Goal: Information Seeking & Learning: Learn about a topic

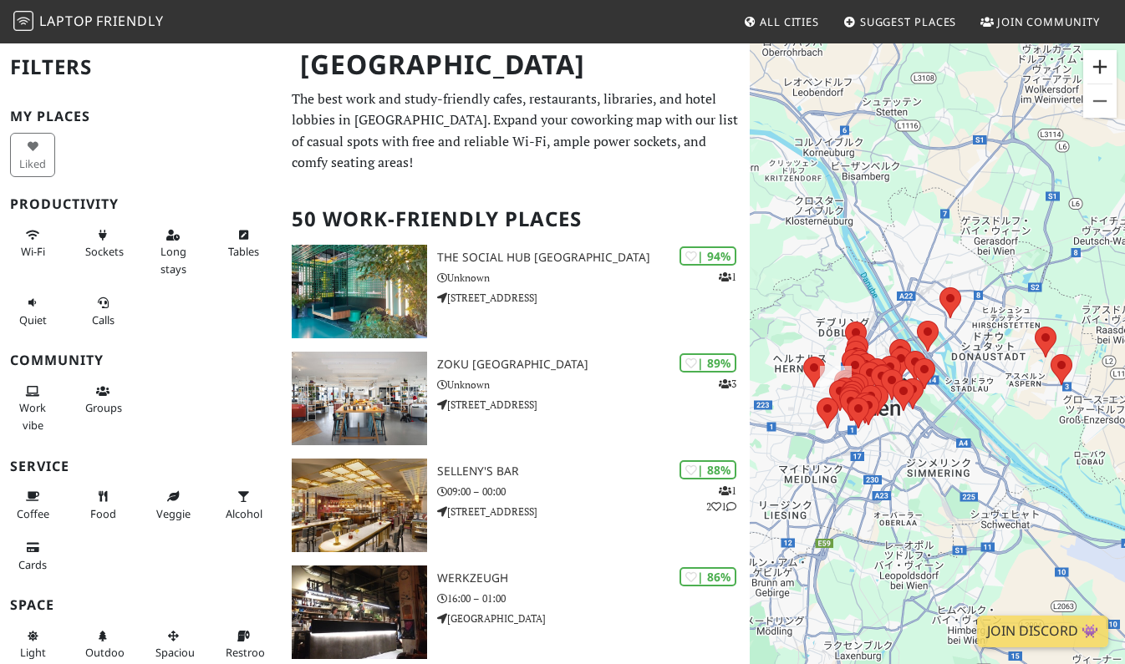
click at [1105, 74] on button "ズームイン" at bounding box center [1099, 66] width 33 height 33
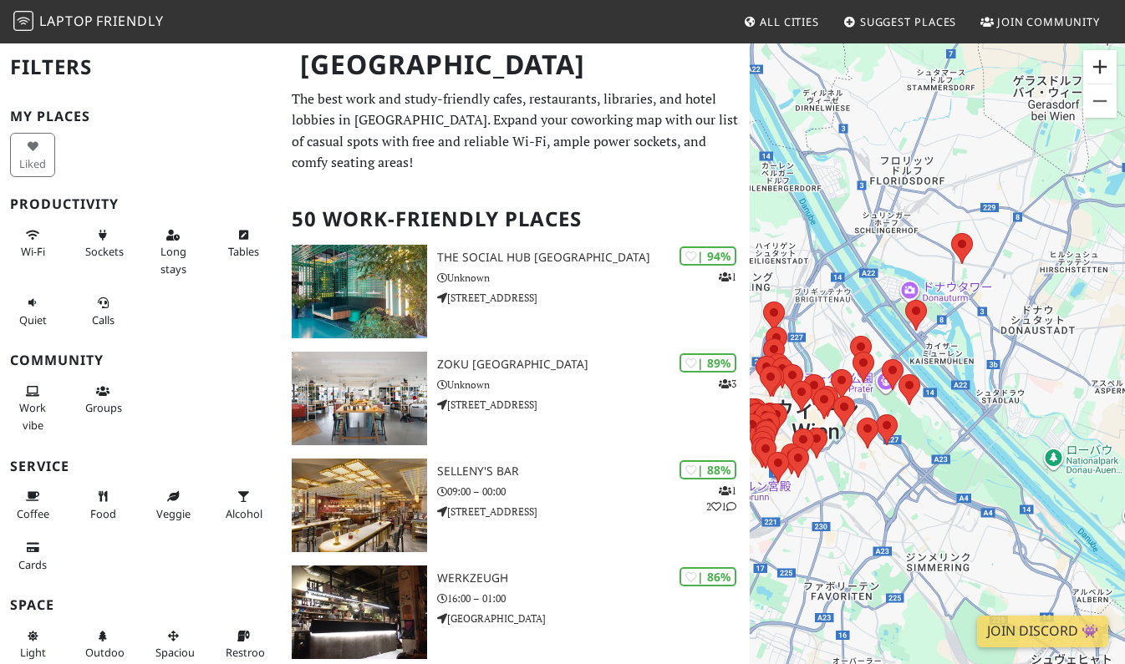
click at [1105, 74] on button "ズームイン" at bounding box center [1099, 66] width 33 height 33
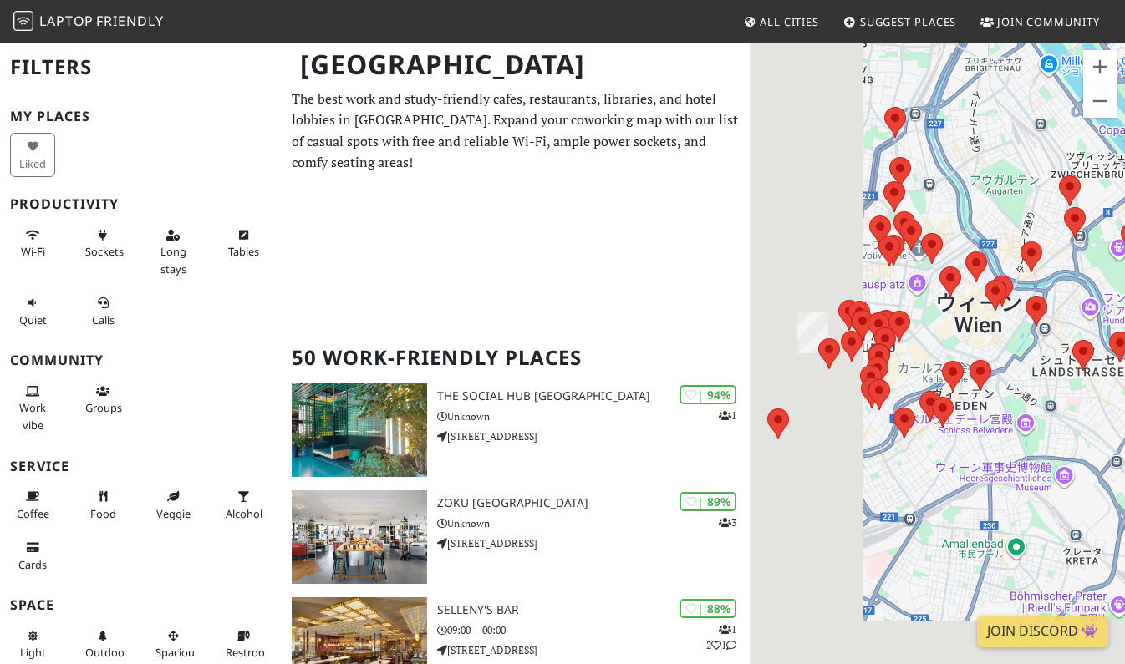
drag, startPoint x: 877, startPoint y: 506, endPoint x: 1164, endPoint y: 349, distance: 326.9
click at [1124, 349] on html "Laptop Friendly All Cities Suggest Places Join Community Vienna Filters My Plac…" at bounding box center [562, 332] width 1125 height 664
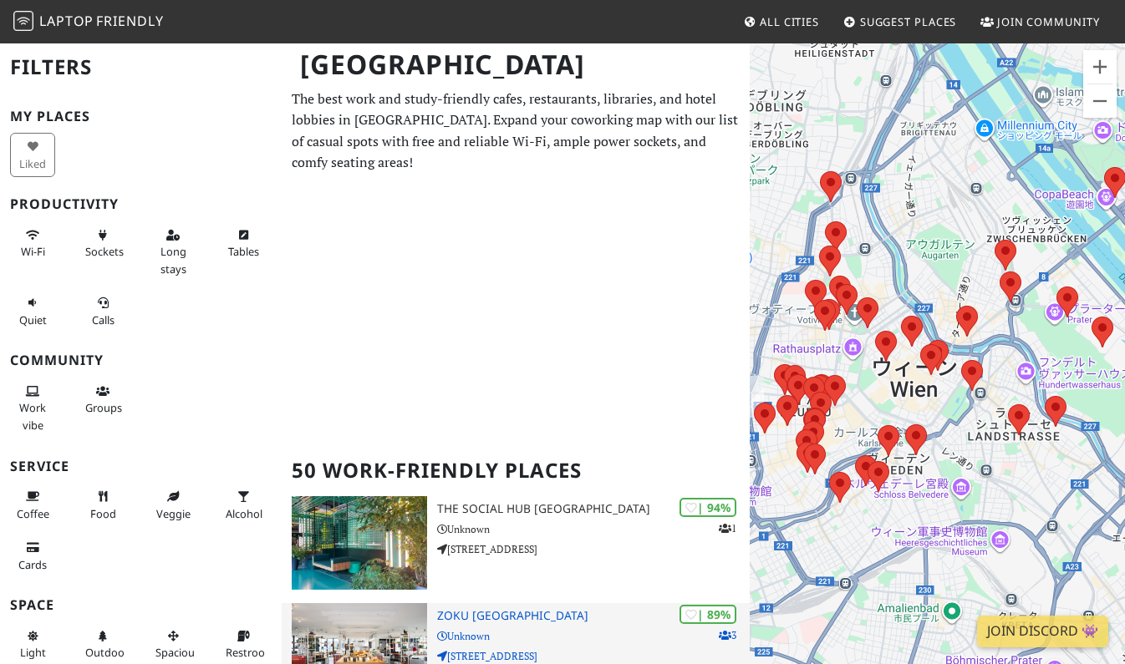
drag, startPoint x: 859, startPoint y: 579, endPoint x: 730, endPoint y: 664, distance: 153.9
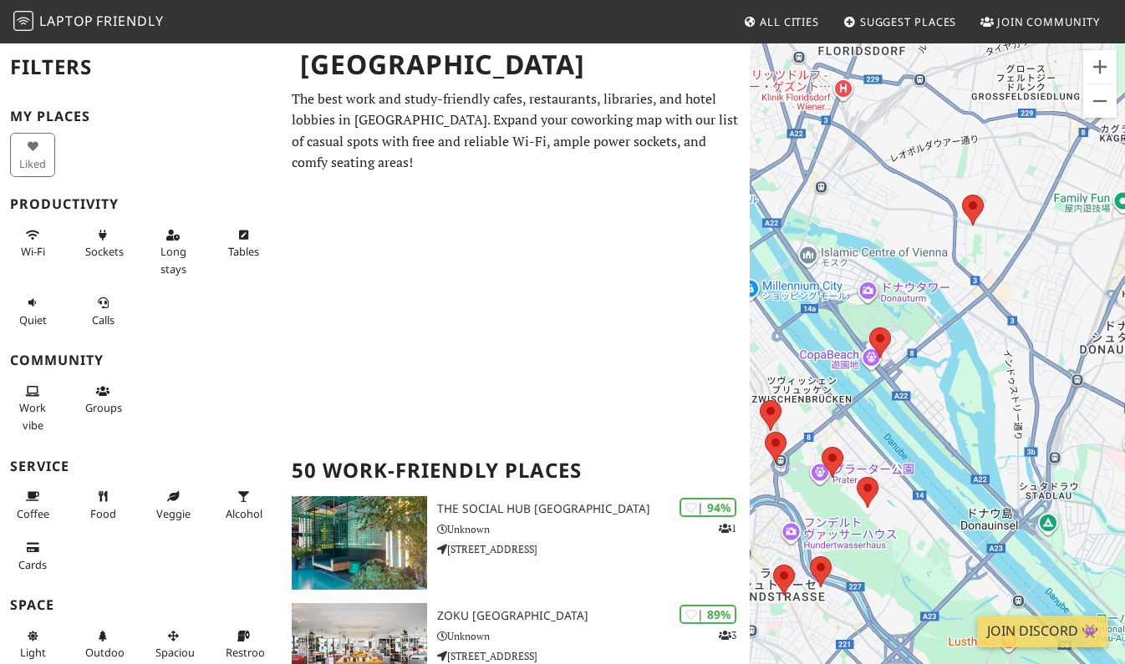
drag, startPoint x: 1085, startPoint y: 239, endPoint x: 836, endPoint y: 410, distance: 302.3
click at [836, 410] on div "矢印キーを押すと移動します。" at bounding box center [937, 374] width 375 height 664
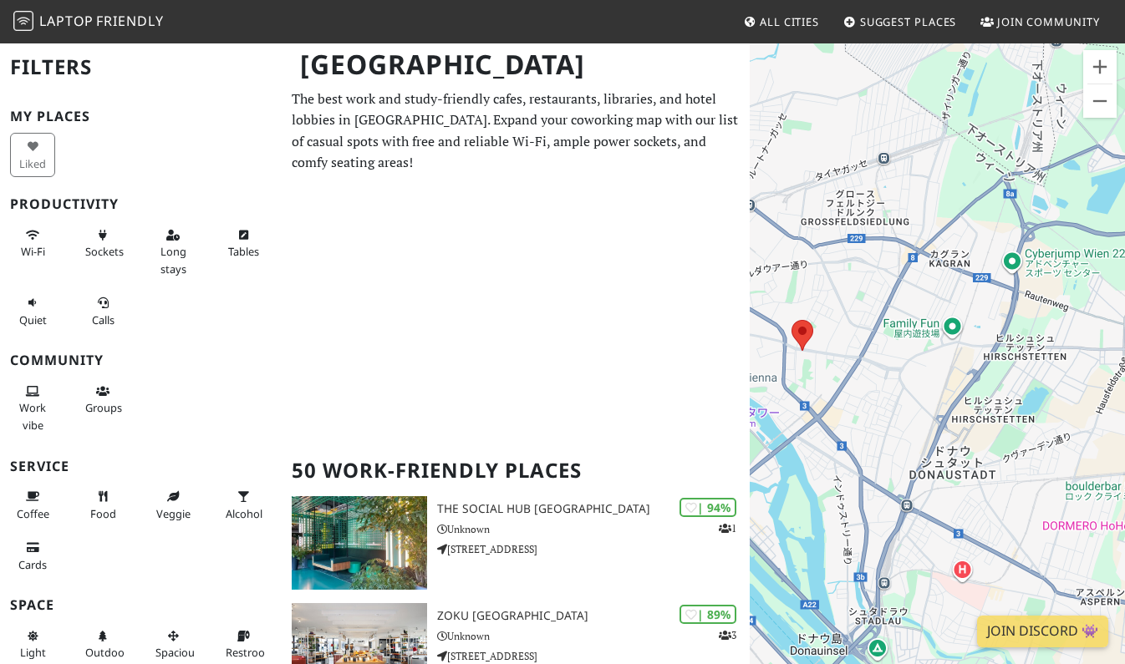
drag, startPoint x: 1091, startPoint y: 244, endPoint x: 930, endPoint y: 356, distance: 195.7
click at [930, 356] on div "矢印キーを押すと移動します。" at bounding box center [937, 374] width 375 height 664
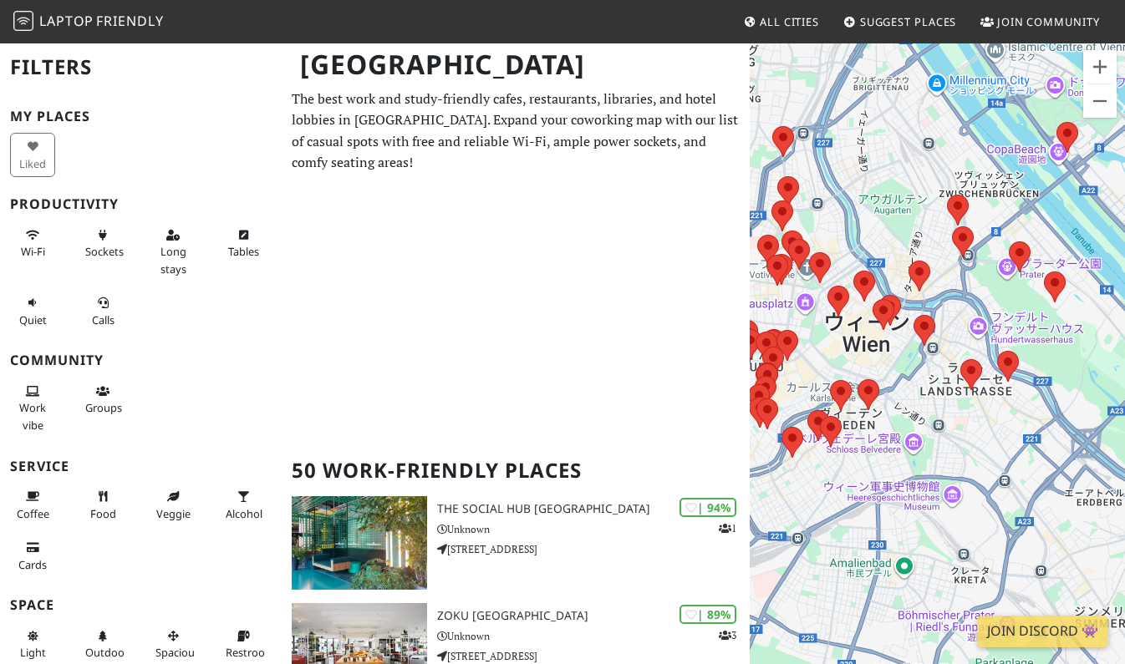
drag, startPoint x: 857, startPoint y: 382, endPoint x: 1164, endPoint y: 25, distance: 470.5
click at [1124, 25] on html "Laptop Friendly All Cities Suggest Places Join Community Vienna Filters My Plac…" at bounding box center [562, 332] width 1125 height 664
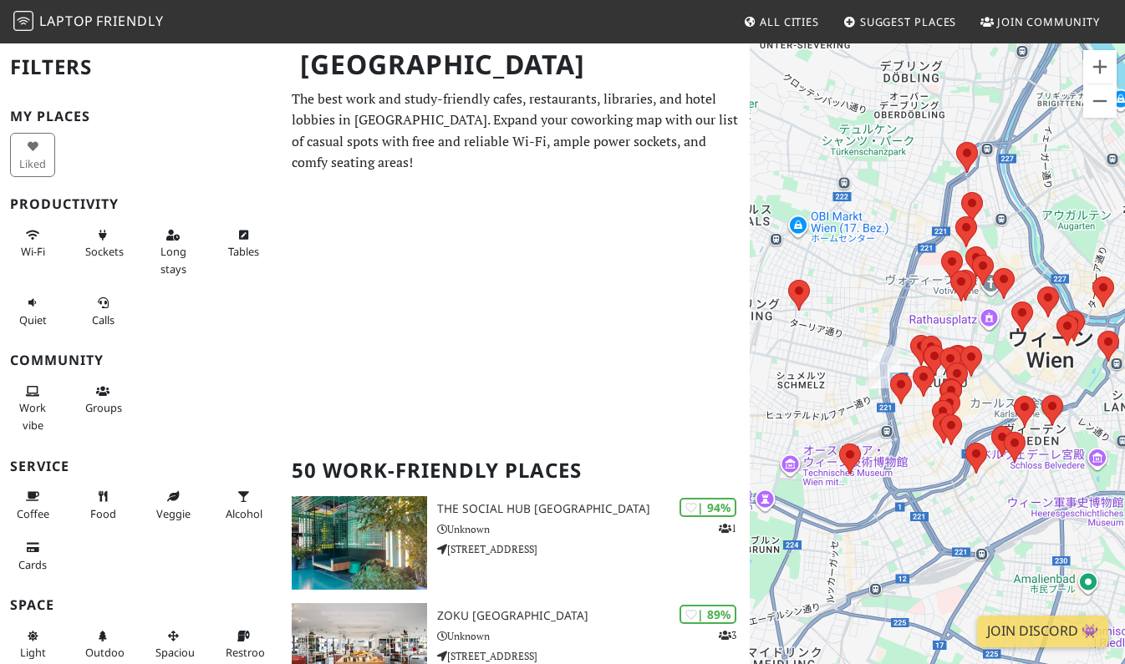
drag, startPoint x: 843, startPoint y: 458, endPoint x: 1031, endPoint y: 505, distance: 193.8
click at [1031, 505] on div "矢印キーを押すと移動します。" at bounding box center [937, 374] width 375 height 664
click at [1099, 70] on button "ズームイン" at bounding box center [1099, 66] width 33 height 33
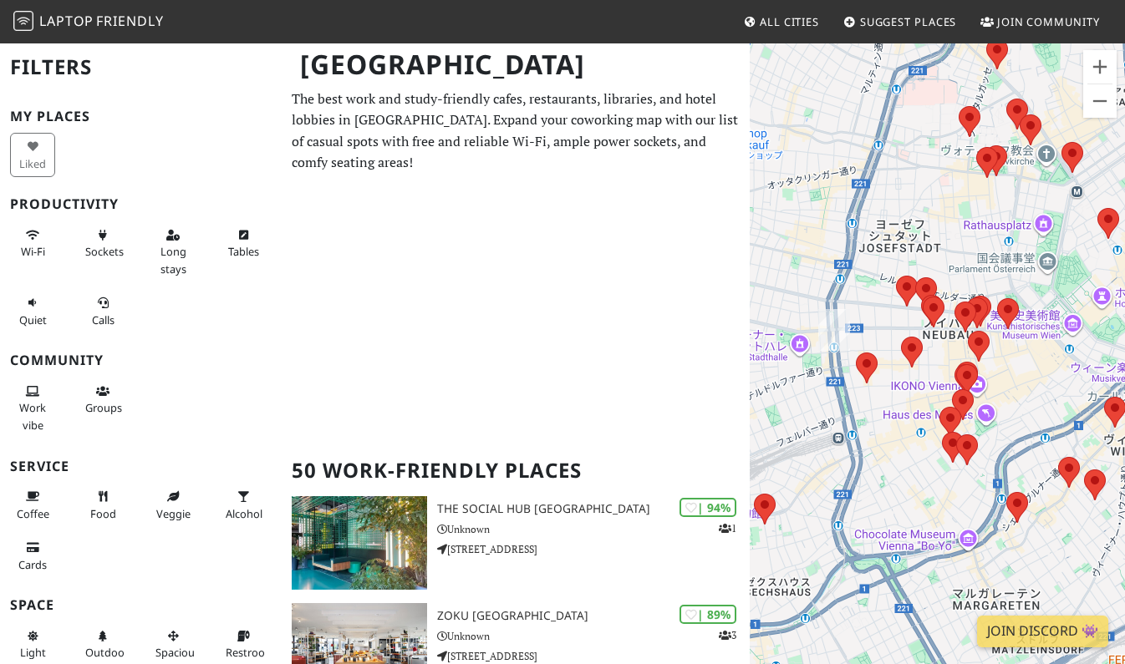
drag, startPoint x: 894, startPoint y: 508, endPoint x: 897, endPoint y: 454, distance: 54.4
click at [897, 454] on div "矢印キーを押すと移動します。" at bounding box center [937, 374] width 375 height 664
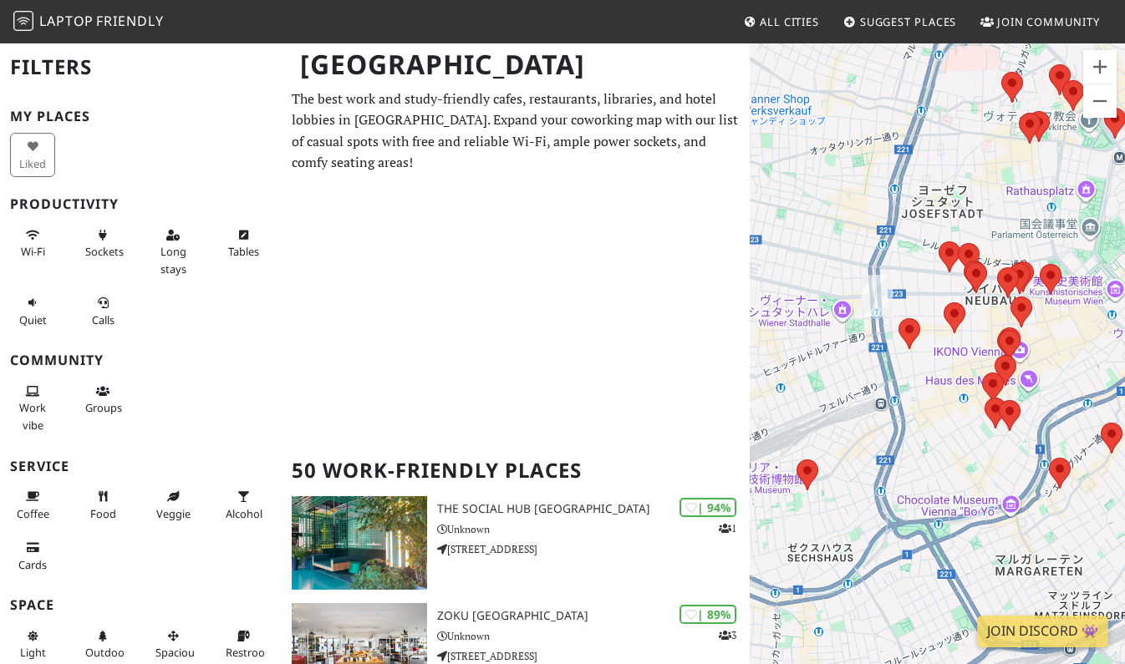
drag, startPoint x: 891, startPoint y: 471, endPoint x: 933, endPoint y: 435, distance: 55.7
click at [933, 435] on div "矢印キーを押すと移動します。" at bounding box center [937, 374] width 375 height 664
click at [1103, 73] on button "ズームイン" at bounding box center [1099, 66] width 33 height 33
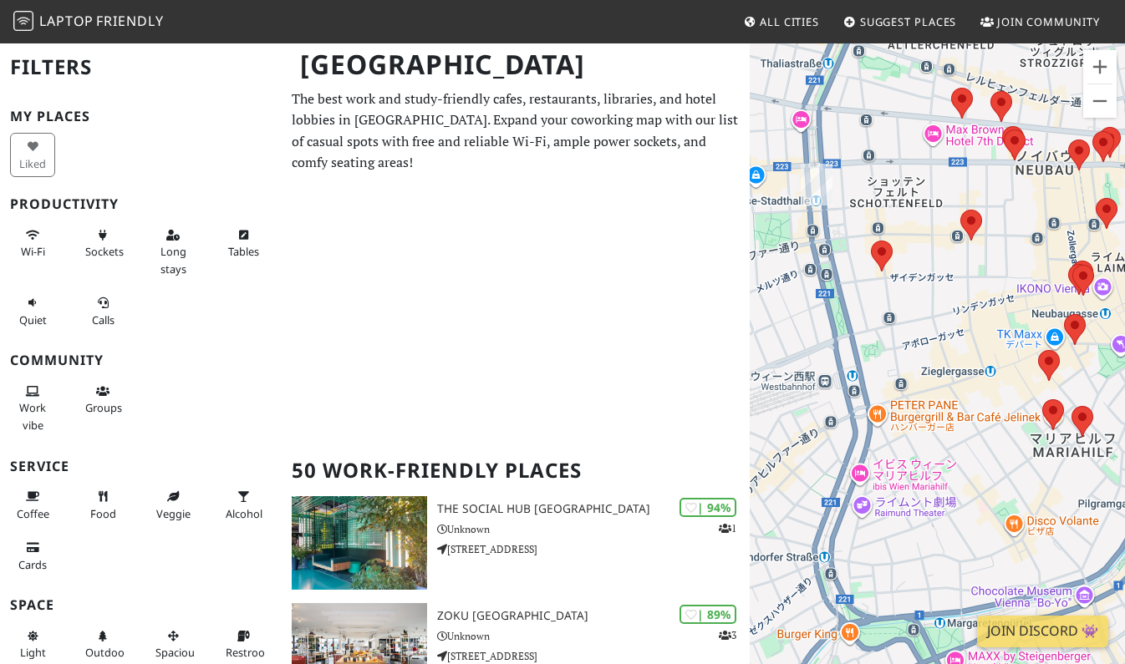
drag, startPoint x: 950, startPoint y: 467, endPoint x: 950, endPoint y: 413, distance: 54.3
click at [950, 413] on div "矢印キーを押すと移動します。" at bounding box center [937, 374] width 375 height 664
click at [871, 241] on area at bounding box center [871, 241] width 0 height 0
click at [885, 219] on link "Empress Coffee" at bounding box center [886, 225] width 76 height 13
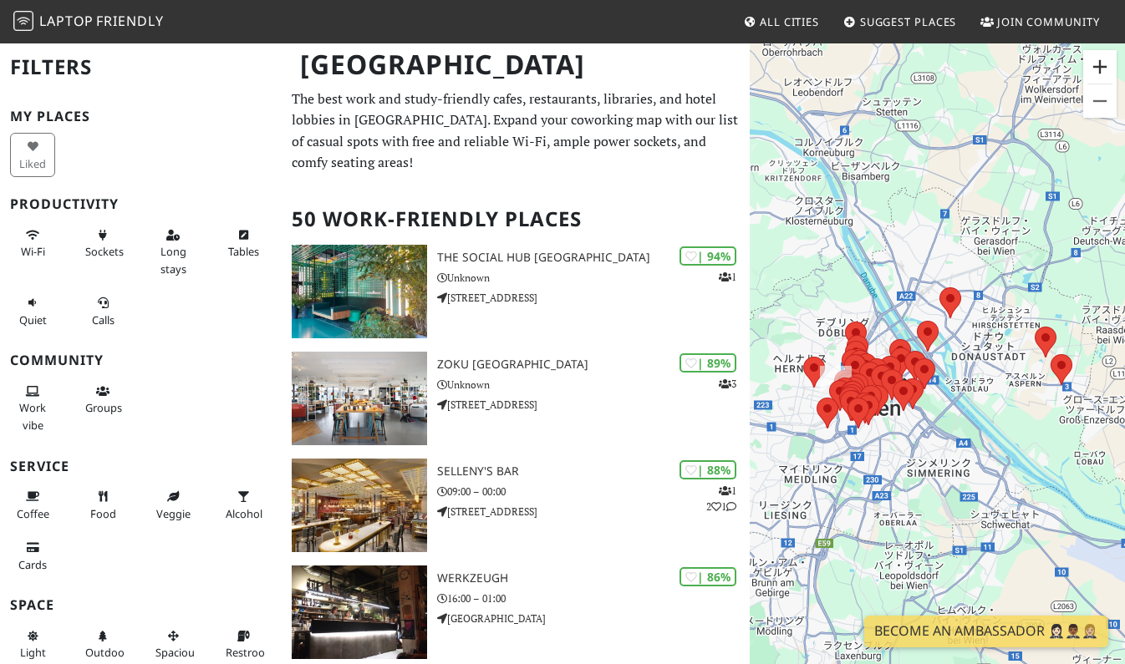
click at [1099, 68] on button "ズームイン" at bounding box center [1099, 66] width 33 height 33
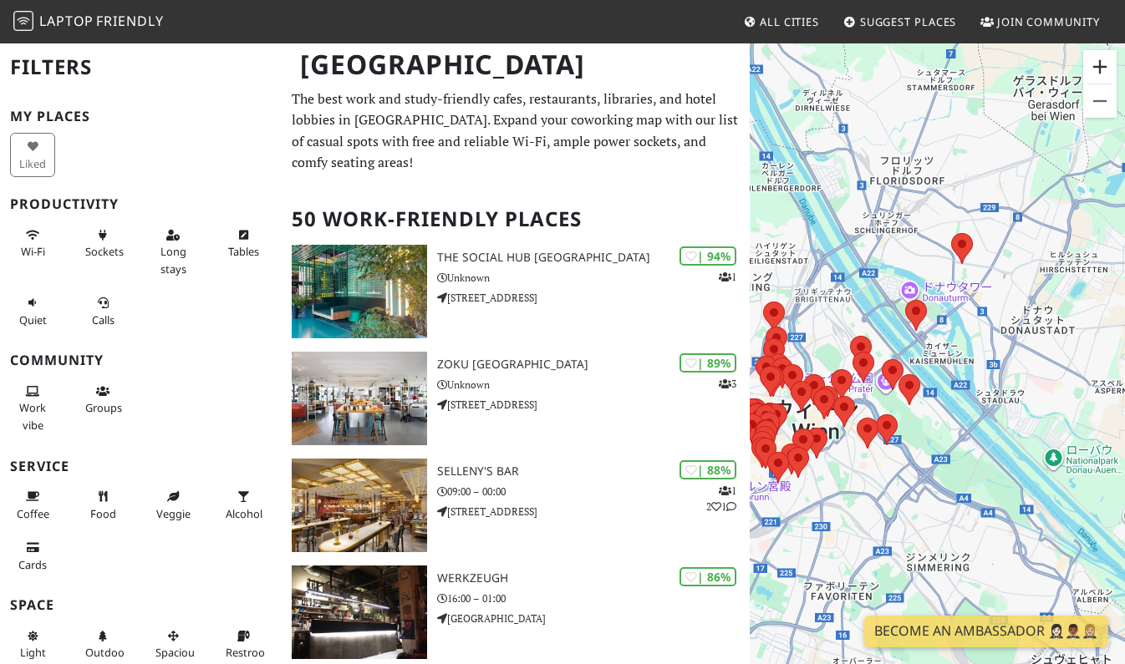
click at [1099, 68] on button "ズームイン" at bounding box center [1099, 66] width 33 height 33
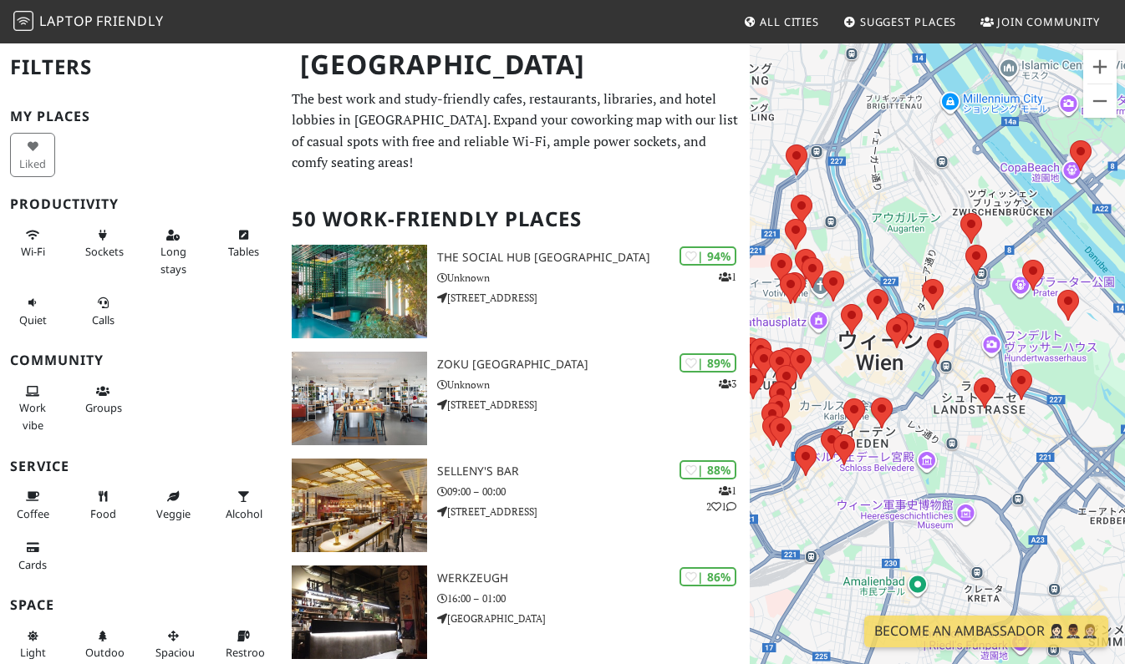
drag, startPoint x: 971, startPoint y: 508, endPoint x: 1164, endPoint y: 387, distance: 227.9
click at [1124, 387] on html "Laptop Friendly All Cities Suggest Places Join Community Vienna Filters My Plac…" at bounding box center [562, 332] width 1125 height 664
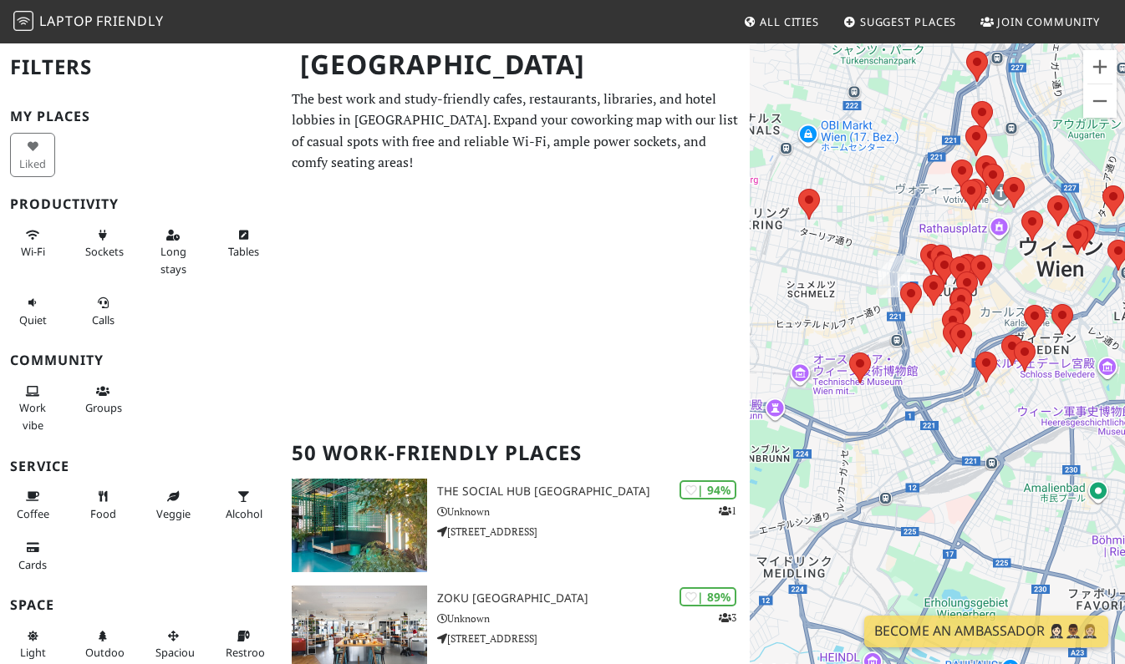
drag, startPoint x: 847, startPoint y: 503, endPoint x: 1035, endPoint y: 414, distance: 208.6
click at [1035, 414] on div "矢印キーを押すと移動します。" at bounding box center [937, 374] width 375 height 664
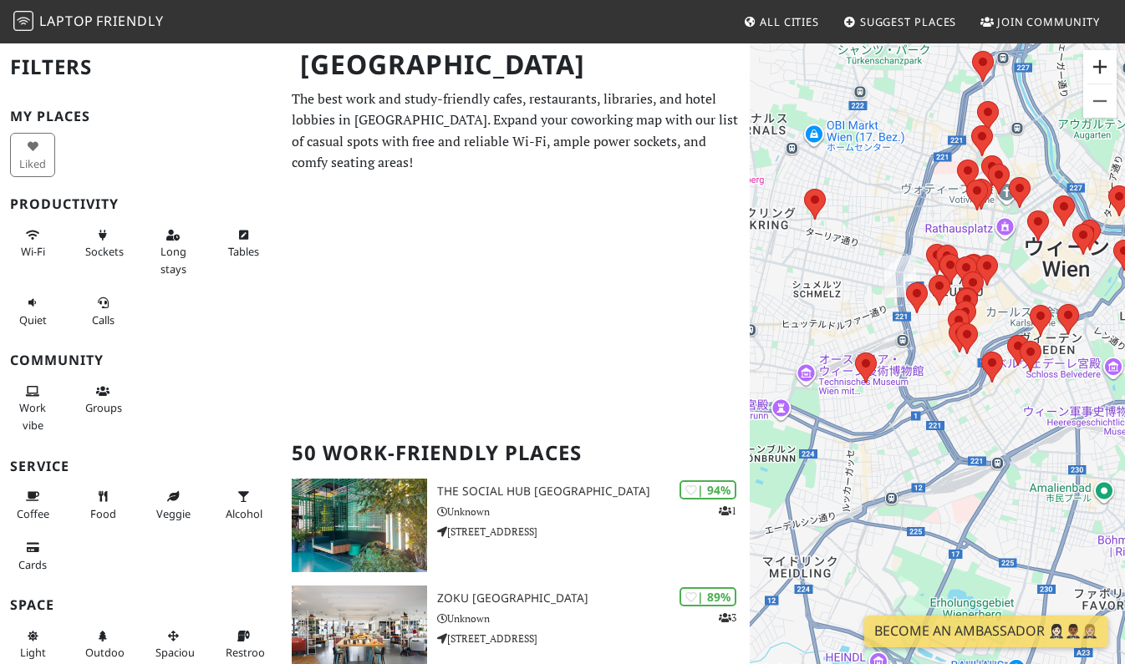
click at [1101, 74] on button "ズームイン" at bounding box center [1099, 66] width 33 height 33
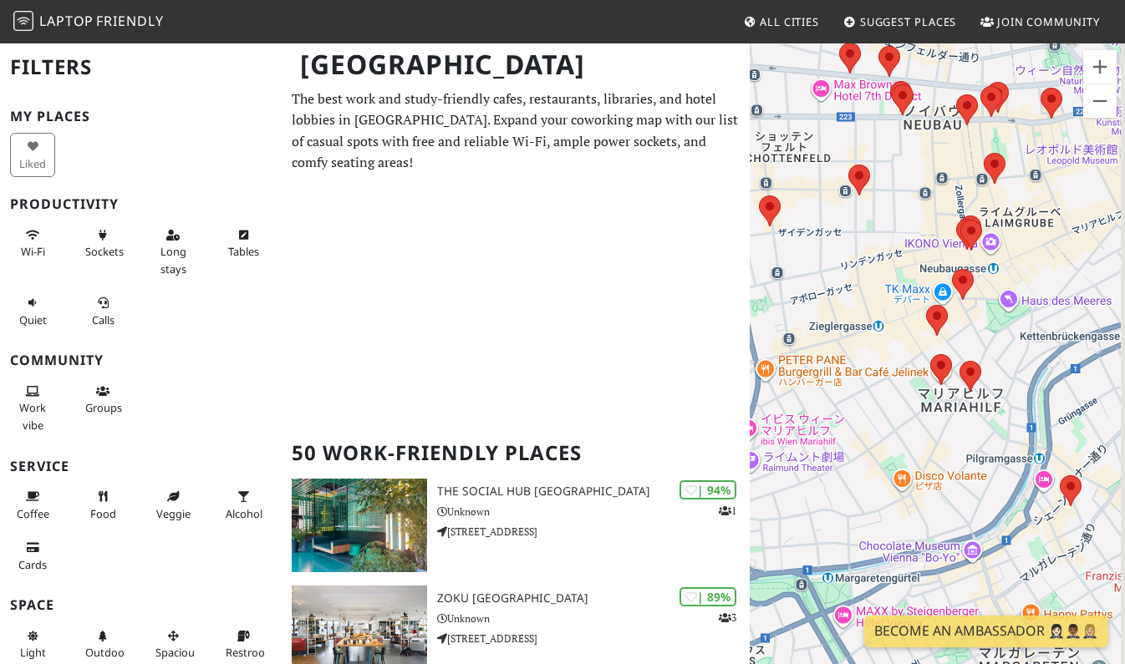
drag, startPoint x: 951, startPoint y: 333, endPoint x: 866, endPoint y: 425, distance: 126.0
click at [866, 425] on div "矢印キーを押すと移動します。" at bounding box center [937, 374] width 375 height 664
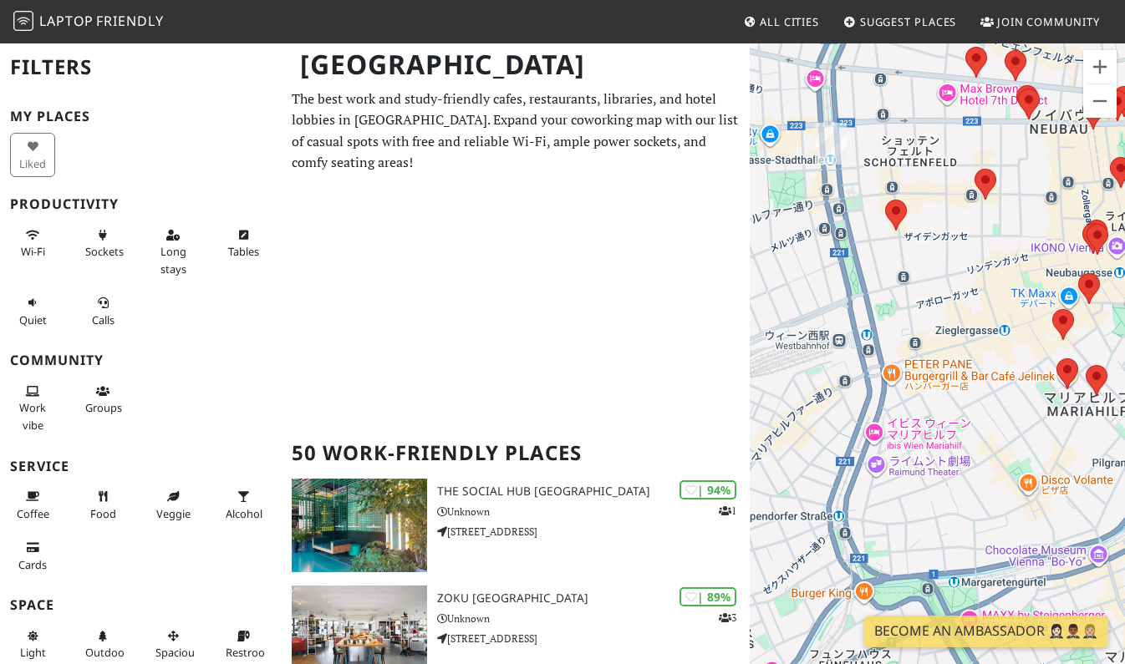
drag, startPoint x: 871, startPoint y: 414, endPoint x: 1000, endPoint y: 419, distance: 129.6
click at [1000, 419] on div "矢印キーを押すと移動します。" at bounding box center [937, 374] width 375 height 664
click at [974, 169] on area at bounding box center [974, 169] width 0 height 0
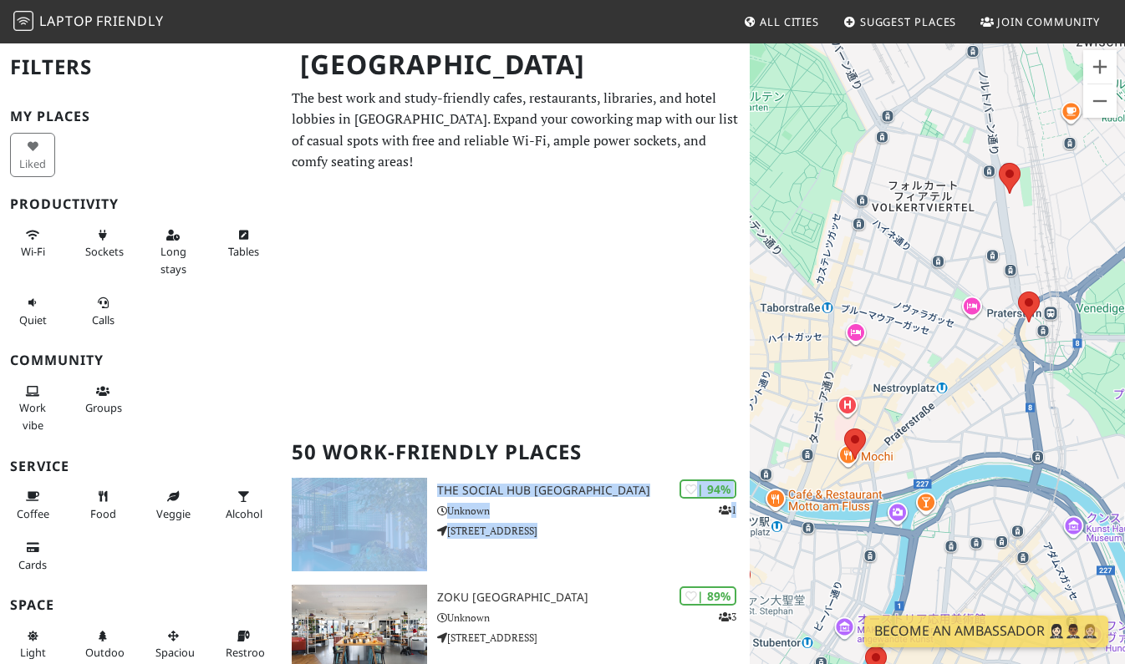
scroll to position [673, 0]
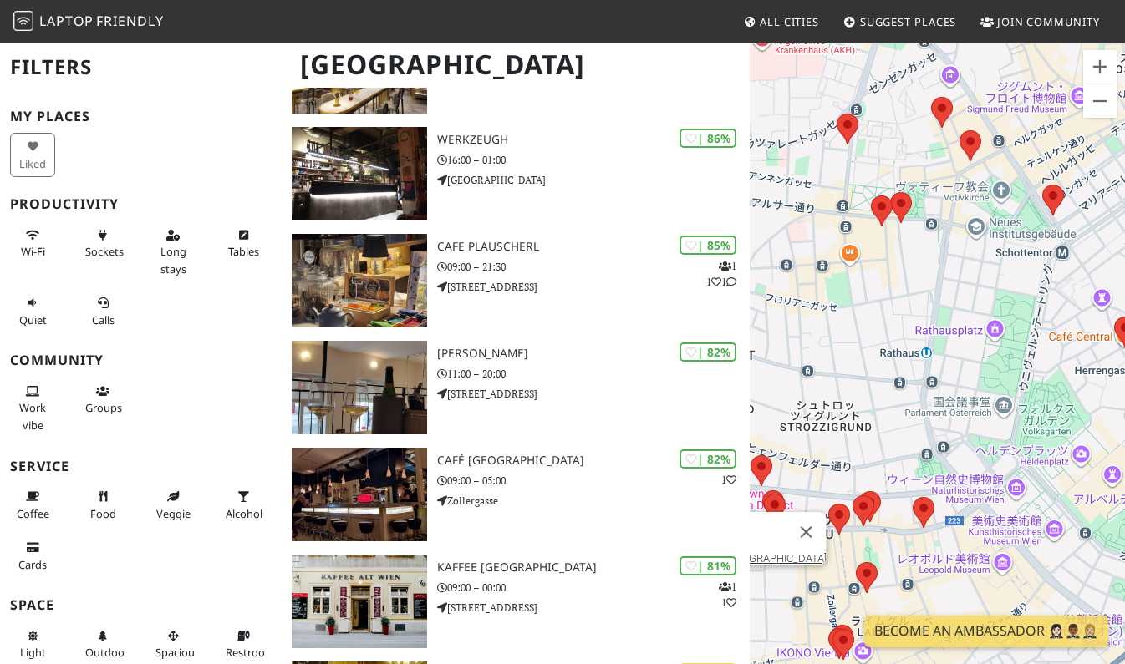
drag, startPoint x: 867, startPoint y: 460, endPoint x: 825, endPoint y: 380, distance: 90.8
drag, startPoint x: 795, startPoint y: 394, endPoint x: 1000, endPoint y: 336, distance: 213.7
click at [1000, 336] on div "矢印キーを押すと移動します。 QWSTION Store Vienna" at bounding box center [937, 374] width 375 height 664
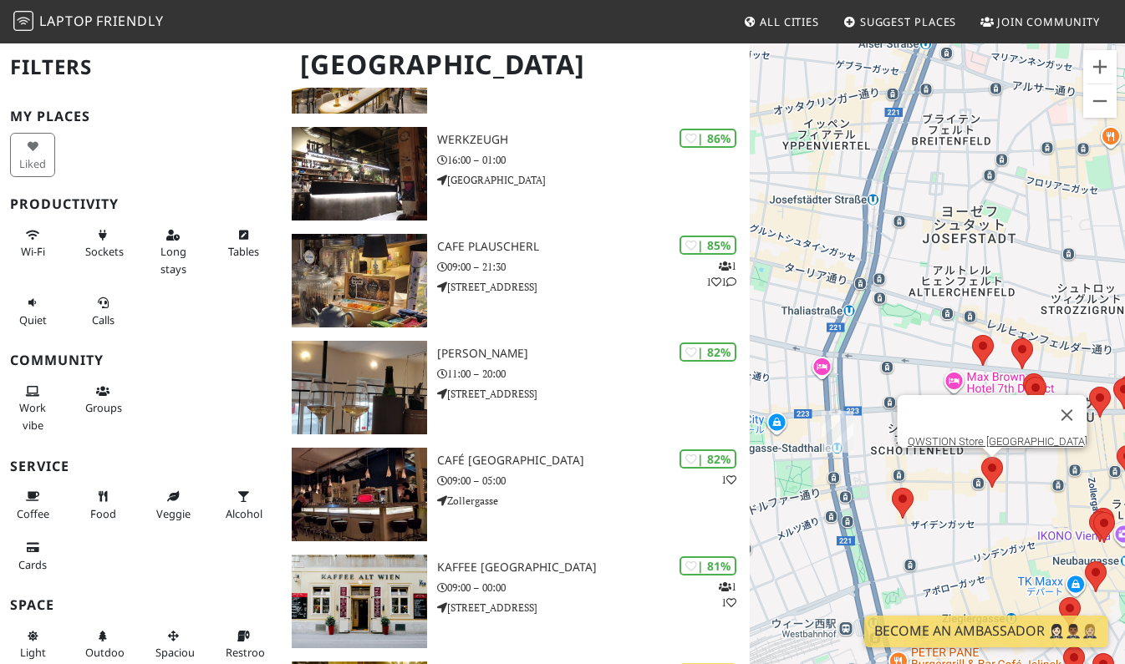
drag, startPoint x: 812, startPoint y: 501, endPoint x: 1086, endPoint y: 384, distance: 297.6
click at [1086, 384] on div "矢印キーを押すと移動します。 QWSTION Store Vienna" at bounding box center [937, 374] width 375 height 664
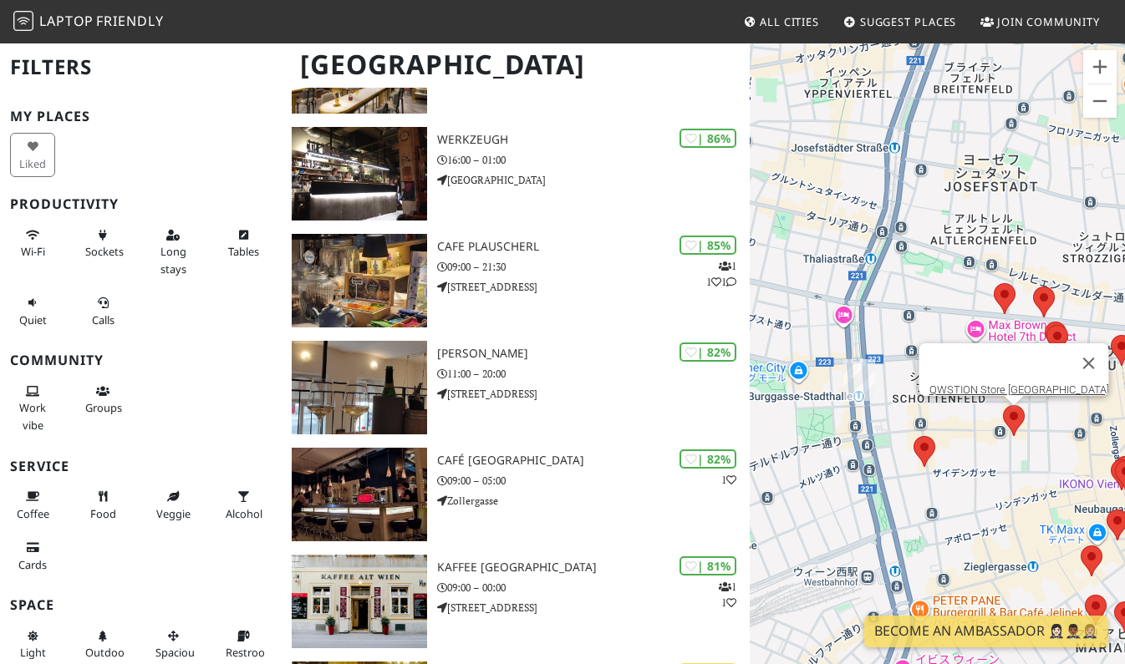
drag, startPoint x: 898, startPoint y: 492, endPoint x: 872, endPoint y: 397, distance: 98.7
click at [872, 397] on div "矢印キーを押すと移動します。 QWSTION Store Vienna" at bounding box center [937, 374] width 375 height 664
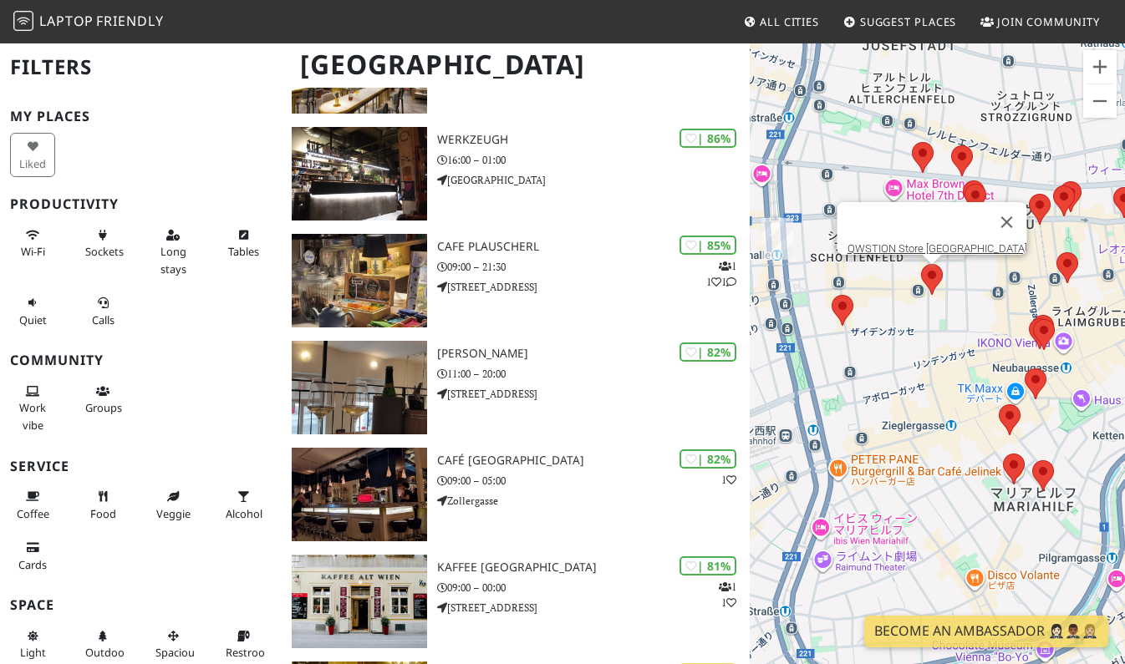
drag, startPoint x: 964, startPoint y: 491, endPoint x: 887, endPoint y: 352, distance: 159.0
click at [887, 352] on div "矢印キーを押すと移動します。 QWSTION Store Vienna" at bounding box center [937, 374] width 375 height 664
drag, startPoint x: 868, startPoint y: 412, endPoint x: 915, endPoint y: 410, distance: 46.8
click at [1075, 409] on div "矢印キーを押すと移動します。 QWSTION Store Vienna" at bounding box center [937, 374] width 375 height 664
